Goal: Task Accomplishment & Management: Manage account settings

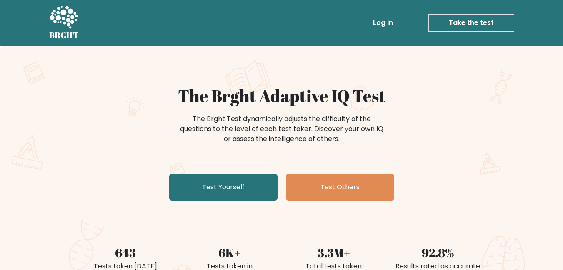
click at [382, 20] on link "Log in" at bounding box center [382, 23] width 27 height 17
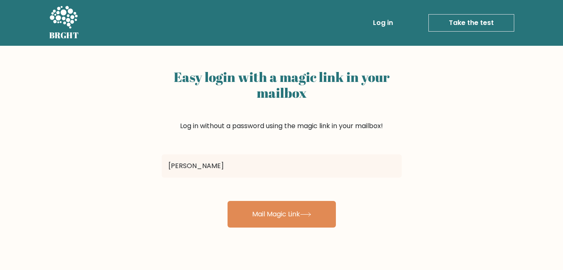
type input "[EMAIL_ADDRESS][DOMAIN_NAME]"
click at [227, 201] on button "Mail Magic Link" at bounding box center [281, 214] width 108 height 27
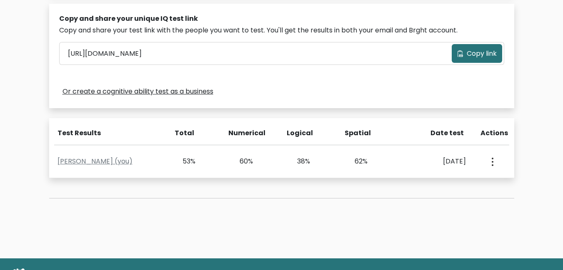
scroll to position [299, 0]
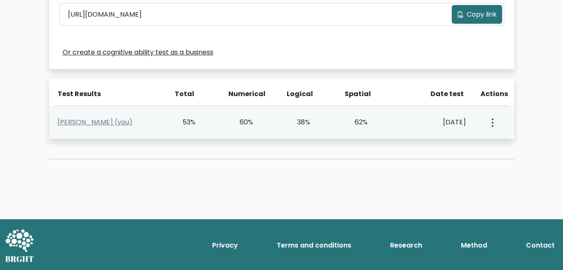
click at [493, 128] on button "button" at bounding box center [491, 123] width 7 height 26
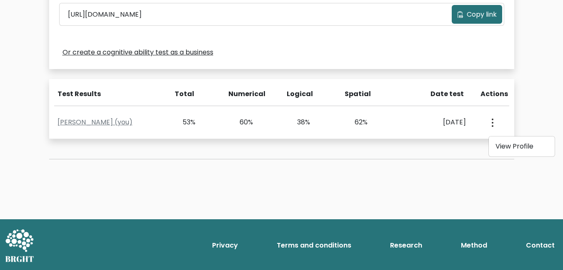
scroll to position [0, 0]
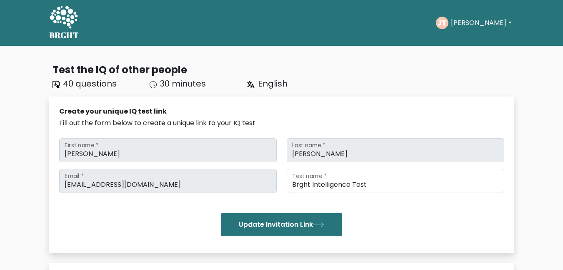
click at [457, 27] on button "Joseph" at bounding box center [480, 22] width 65 height 11
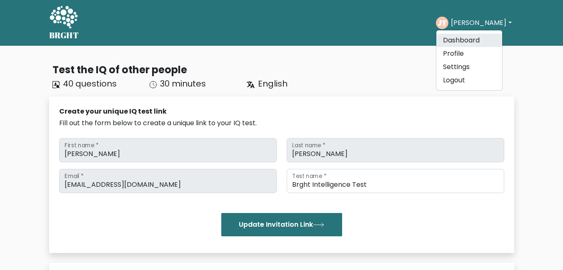
click at [462, 44] on link "Dashboard" at bounding box center [469, 40] width 66 height 13
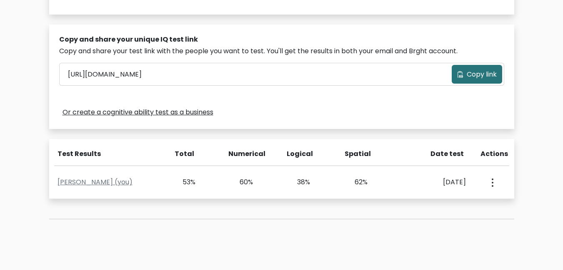
scroll to position [238, 0]
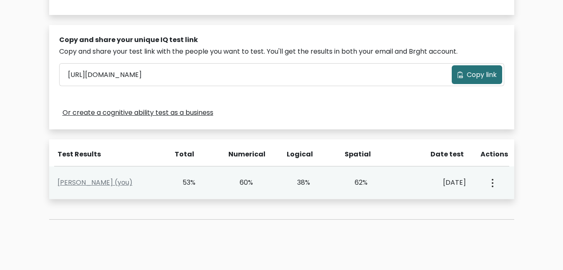
click at [494, 186] on button "button" at bounding box center [491, 183] width 7 height 26
click at [502, 204] on link "View Profile" at bounding box center [522, 206] width 66 height 13
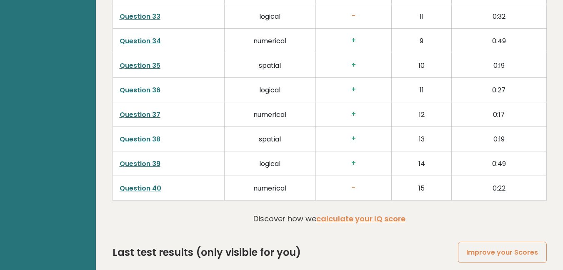
scroll to position [2189, 0]
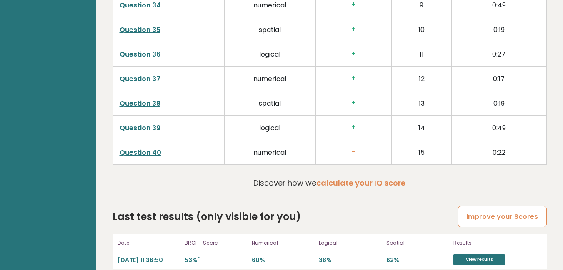
click at [492, 215] on link "Improve your Scores" at bounding box center [502, 216] width 88 height 21
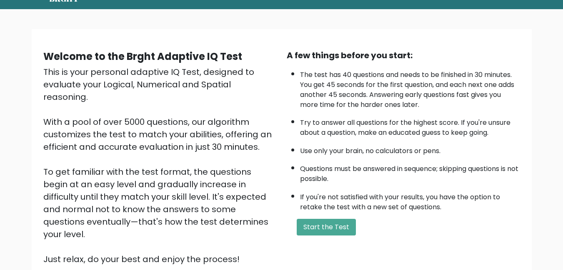
scroll to position [111, 0]
